Goal: Find contact information: Find contact information

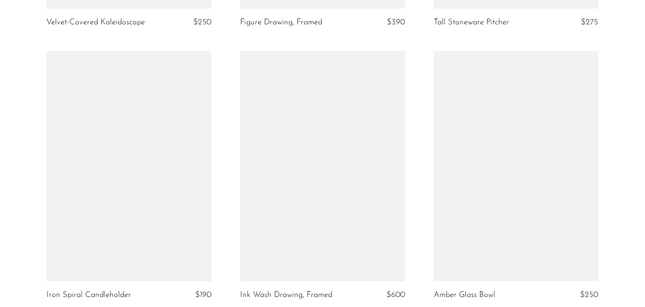
scroll to position [3313, 0]
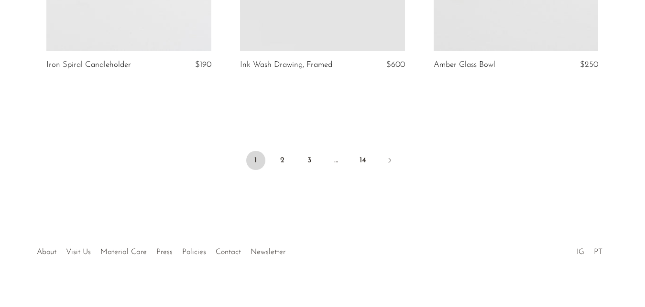
click at [231, 242] on div at bounding box center [322, 242] width 184 height 33
click at [227, 249] on link "Contact" at bounding box center [228, 253] width 25 height 8
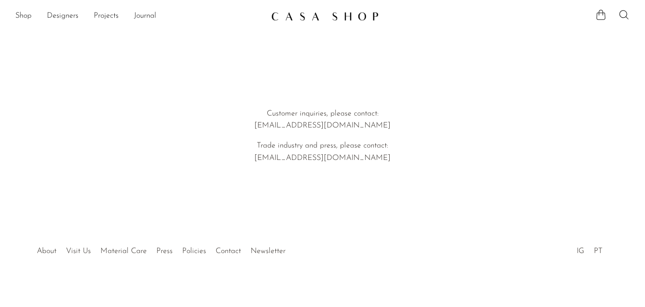
click at [197, 148] on p "Trade industry and press, please contact: emi@shopcasashop.com" at bounding box center [322, 152] width 273 height 24
drag, startPoint x: 271, startPoint y: 127, endPoint x: 400, endPoint y: 127, distance: 128.6
click at [400, 127] on p "Customer inquiries, please contact: hello@shopcasashop.com" at bounding box center [322, 120] width 273 height 24
copy p "hello@shopcasashop.com"
